Goal: Obtain resource: Obtain resource

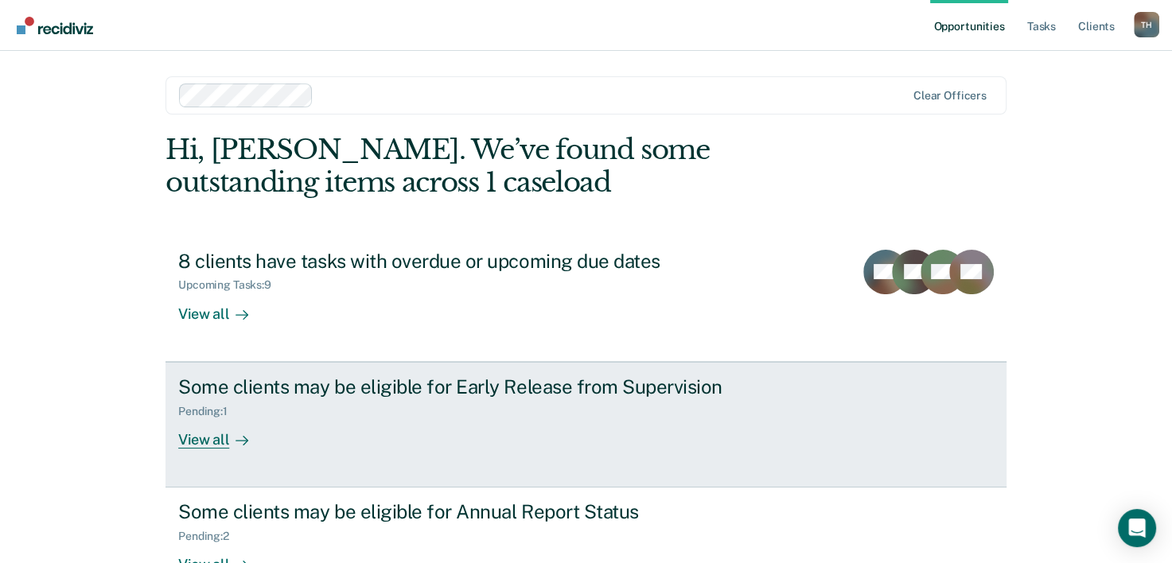
scroll to position [80, 0]
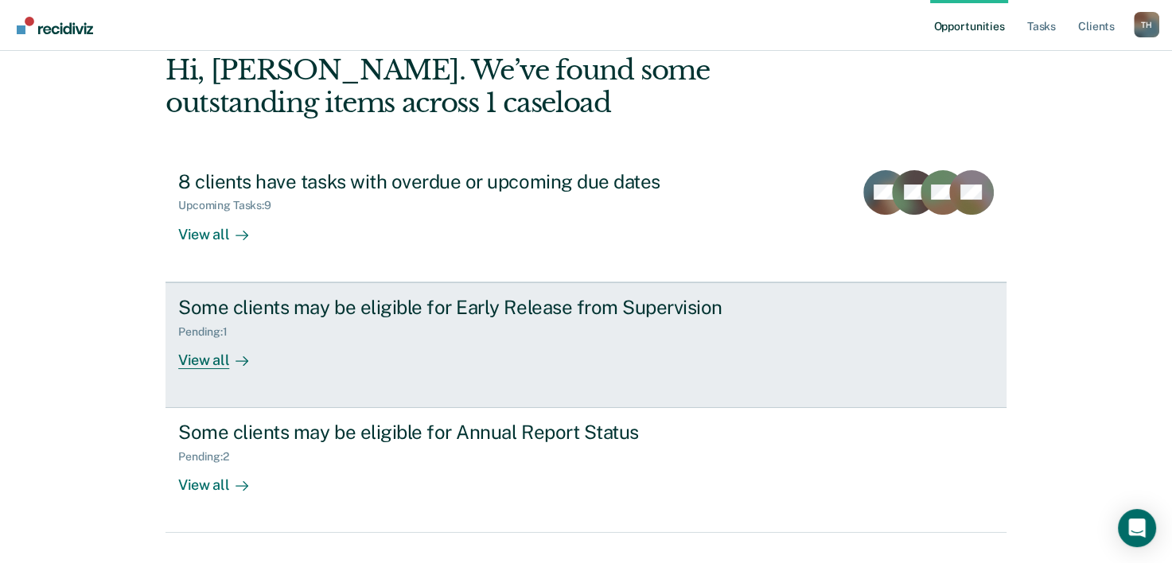
click at [204, 360] on div "View all" at bounding box center [222, 353] width 89 height 31
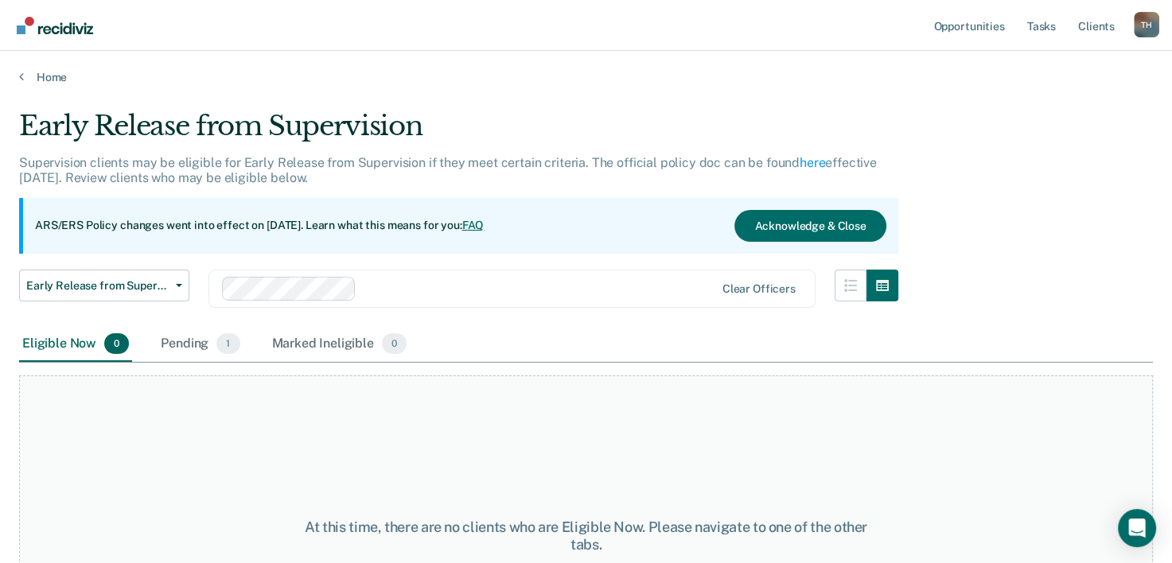
click at [76, 349] on div "Eligible Now 0" at bounding box center [75, 344] width 113 height 35
drag, startPoint x: 76, startPoint y: 349, endPoint x: 181, endPoint y: 346, distance: 104.3
click at [180, 346] on div "Pending 1" at bounding box center [200, 344] width 85 height 35
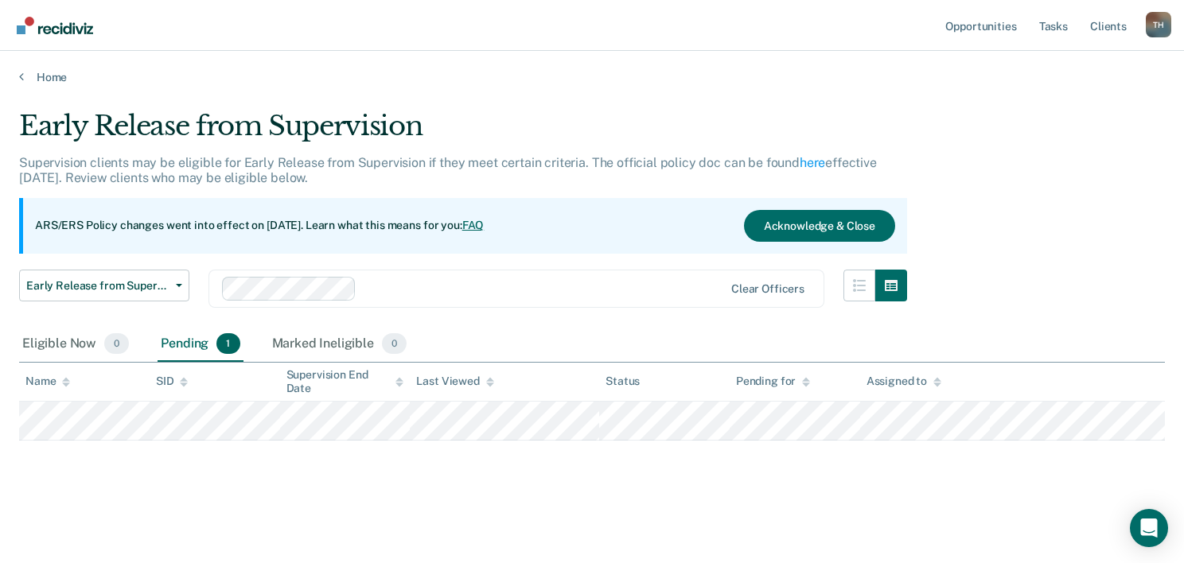
click at [181, 346] on div "Pending 1" at bounding box center [200, 344] width 85 height 35
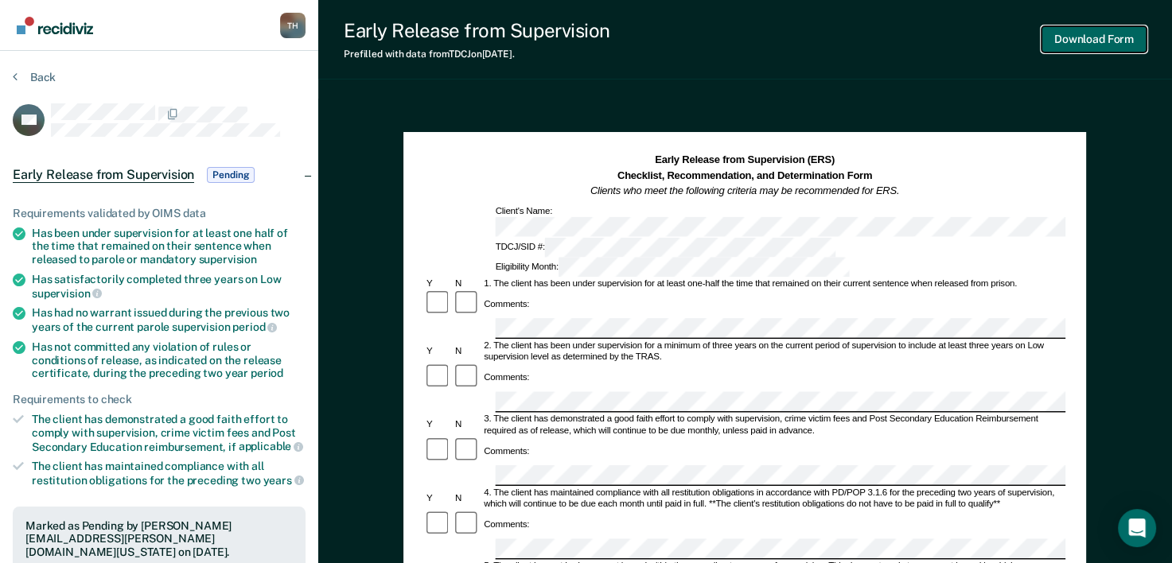
click at [1081, 38] on button "Download Form" at bounding box center [1093, 39] width 105 height 26
